Goal: Book appointment/travel/reservation

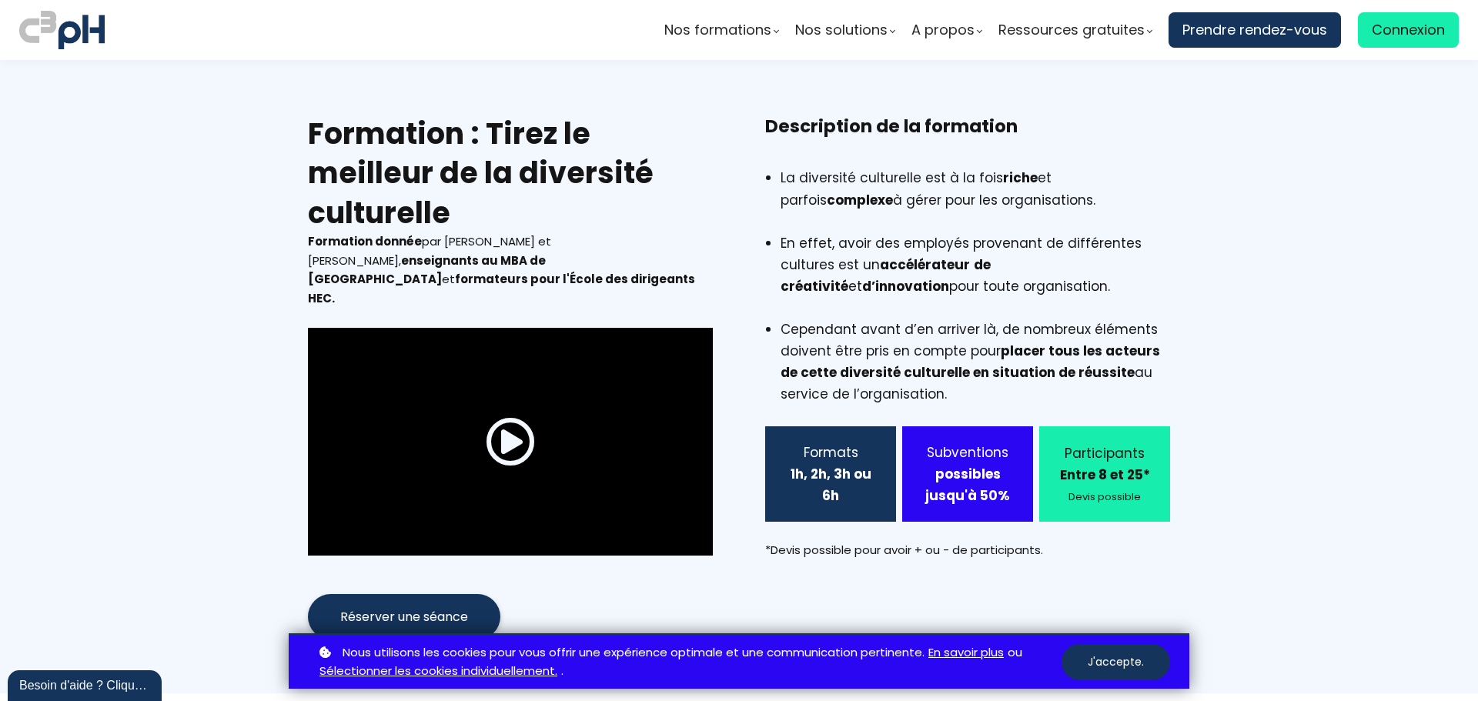
click at [501, 417] on span at bounding box center [510, 441] width 49 height 49
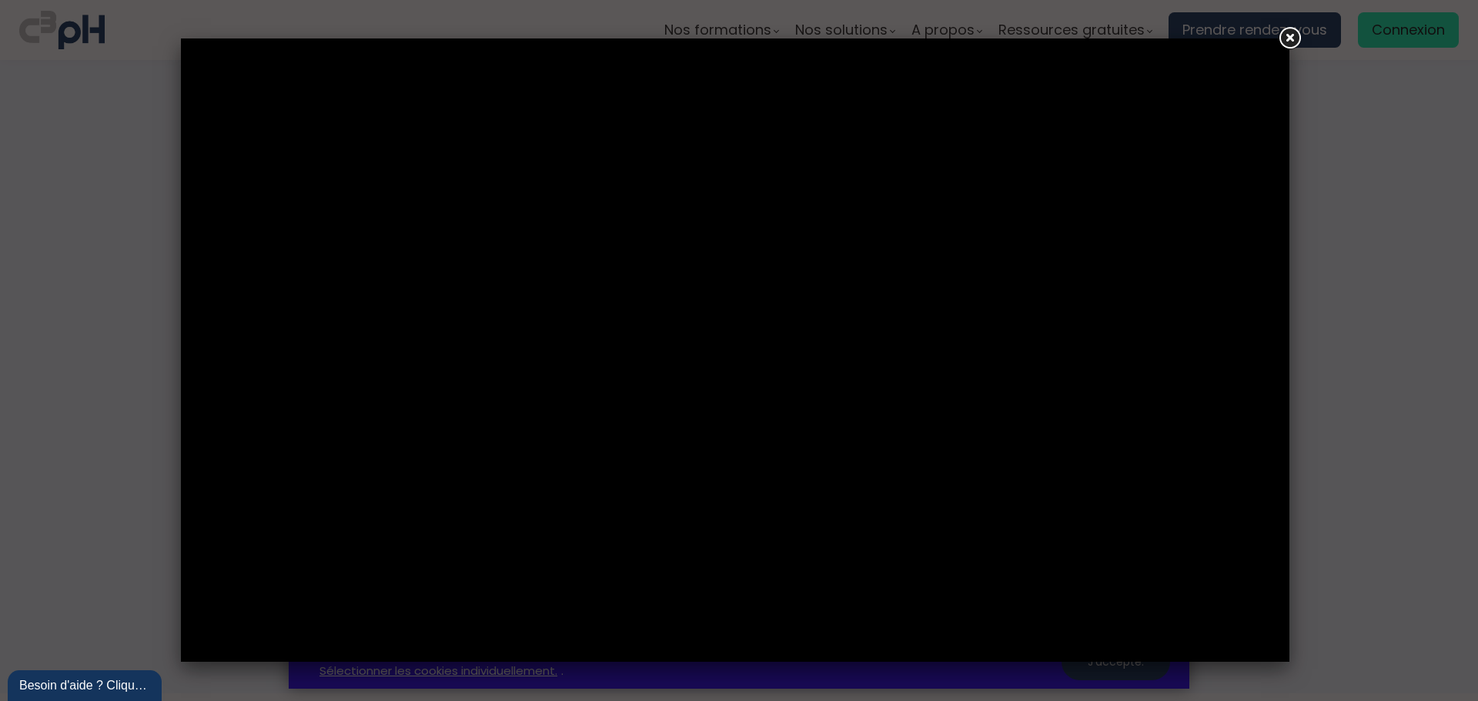
click at [1294, 32] on link at bounding box center [1290, 39] width 28 height 28
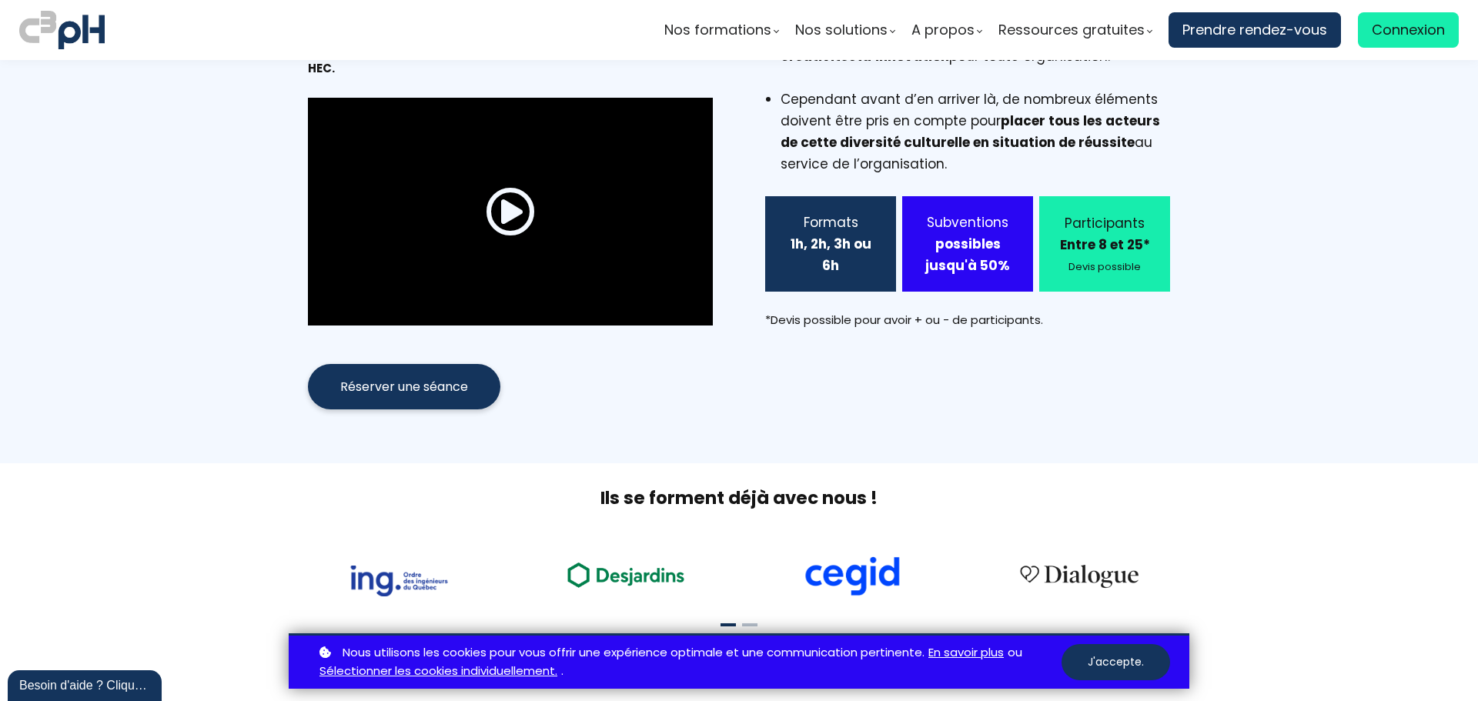
scroll to position [231, 0]
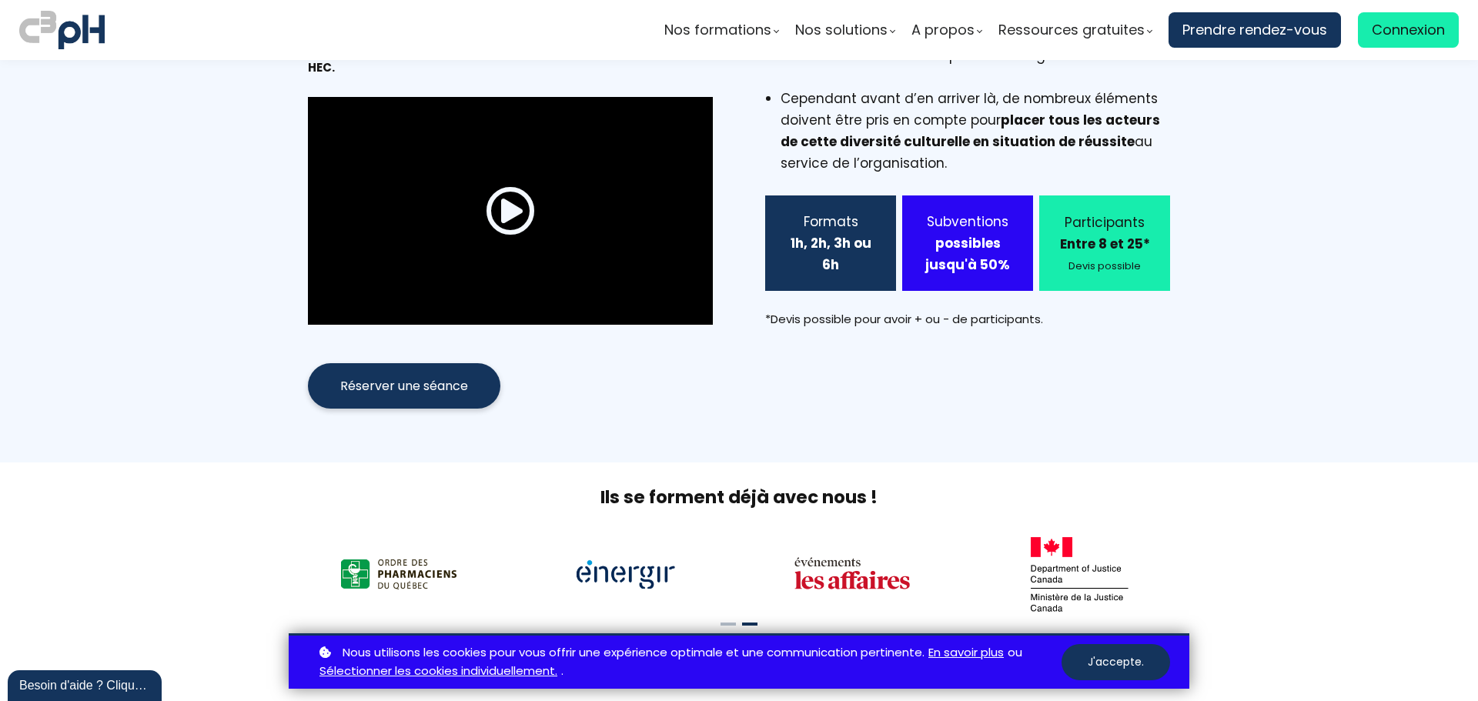
click at [448, 376] on span "Réserver une séance" at bounding box center [404, 385] width 128 height 19
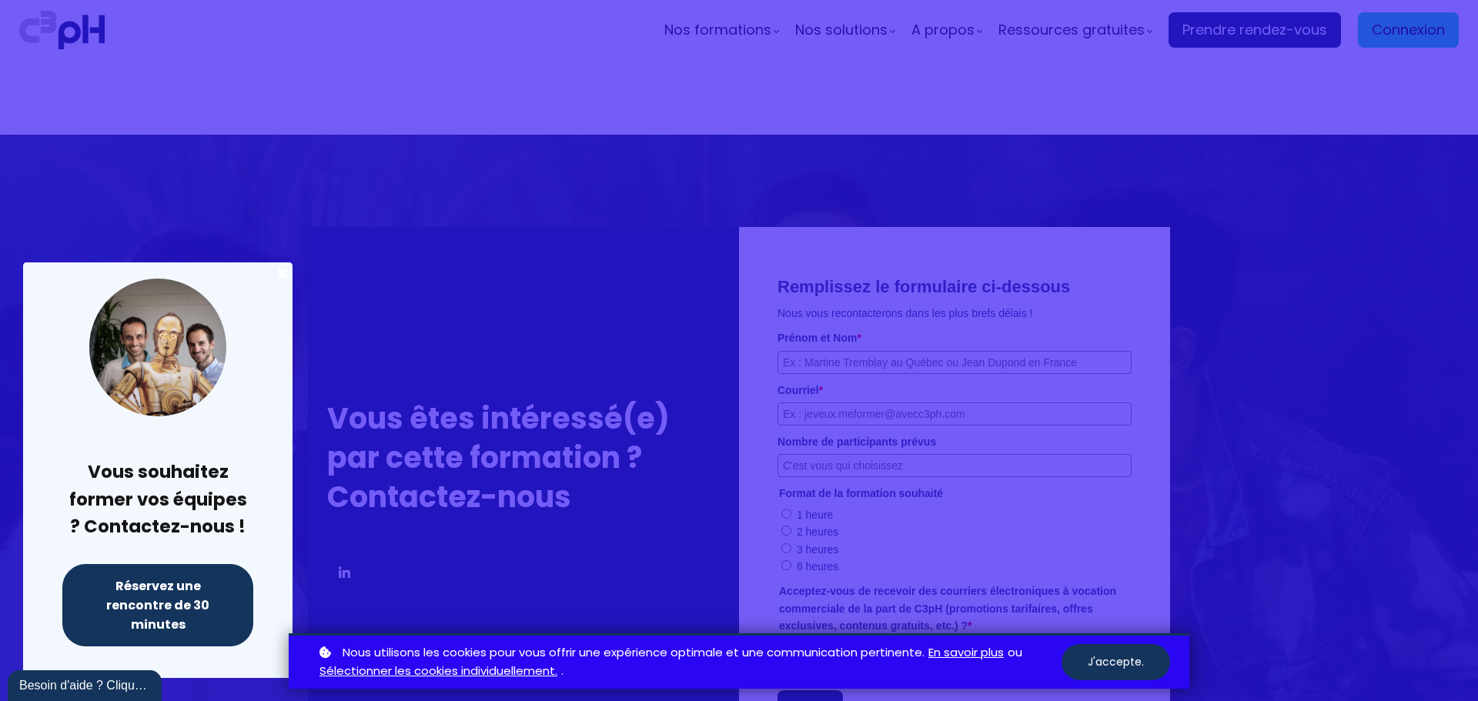
scroll to position [3659, 0]
